Goal: Ask a question

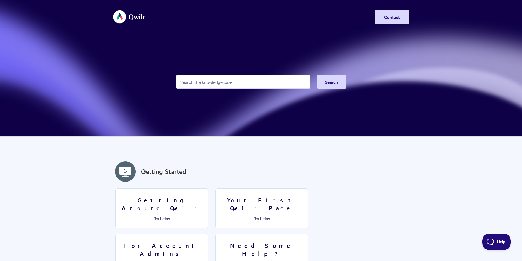
click at [230, 83] on input "Search the knowledge base" at bounding box center [243, 82] width 134 height 14
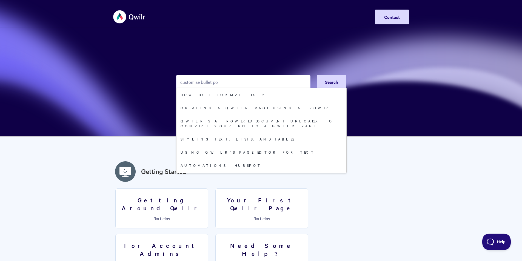
type input "customise bullet po"
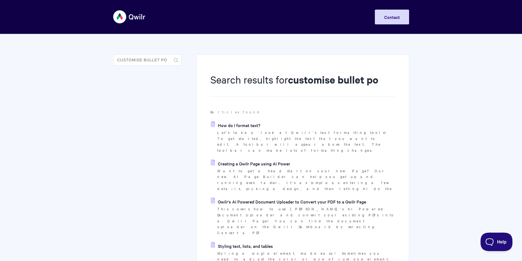
click at [498, 243] on span "Help" at bounding box center [494, 241] width 29 height 4
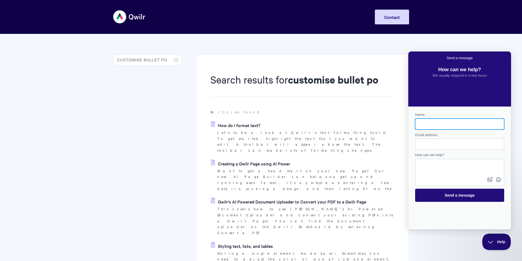
click at [433, 126] on input "Name" at bounding box center [460, 124] width 80 height 10
type input "[PERSON_NAME]"
click at [430, 138] on div "Email address" at bounding box center [459, 141] width 89 height 18
click at [428, 142] on input "Email address" at bounding box center [460, 144] width 80 height 10
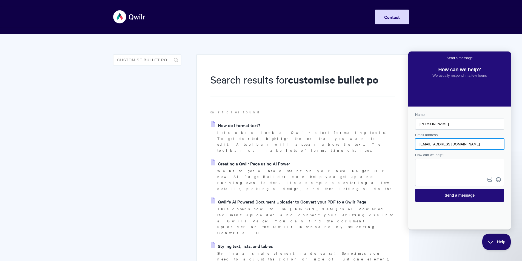
type input "[EMAIL_ADDRESS][DOMAIN_NAME]"
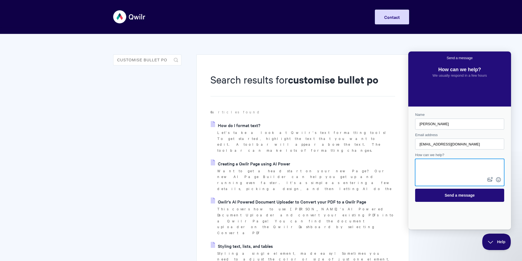
click at [451, 174] on textarea "How can we help?" at bounding box center [460, 167] width 88 height 16
type textarea "Hi, is there only one standard font for bullet points"
